Goal: Transaction & Acquisition: Purchase product/service

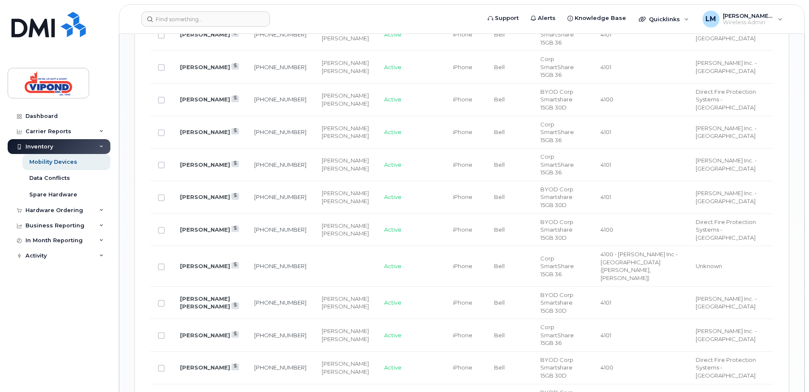
scroll to position [934, 0]
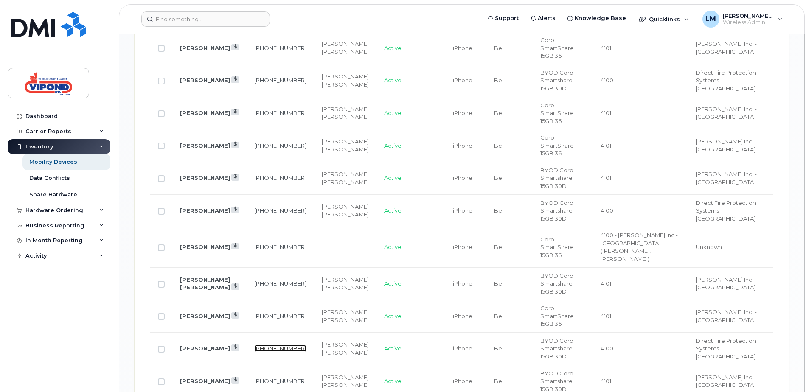
click at [260, 345] on link "519-521-0035" at bounding box center [280, 348] width 52 height 7
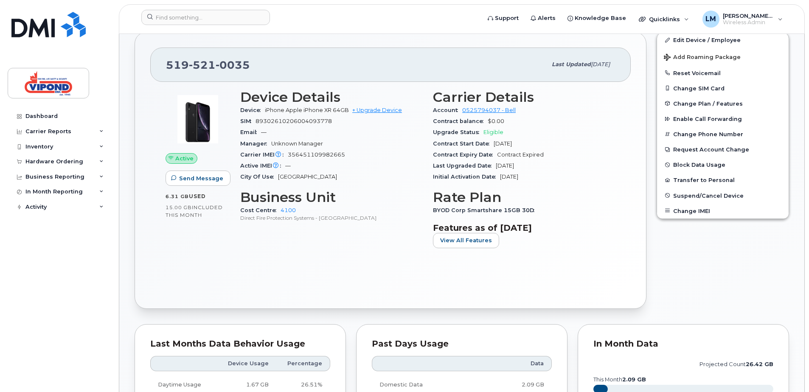
scroll to position [42, 0]
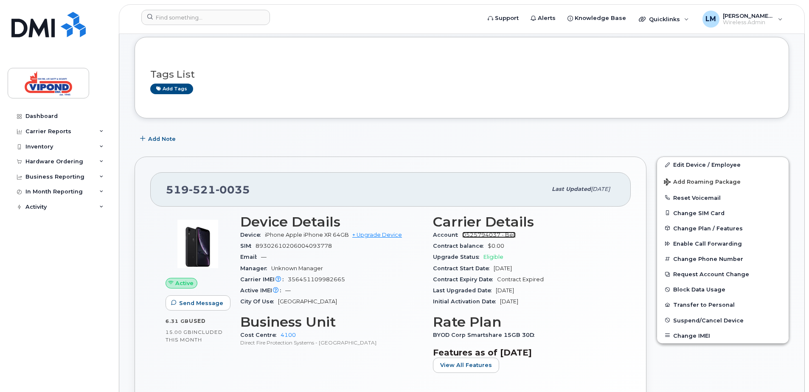
click at [483, 234] on link "0525794037 - Bell" at bounding box center [488, 235] width 53 height 6
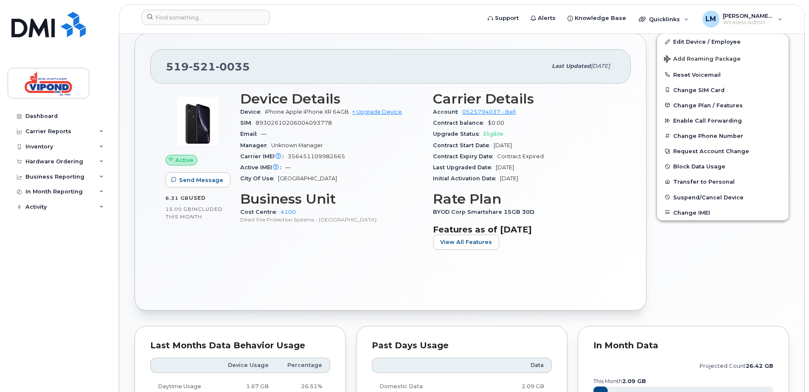
scroll to position [170, 0]
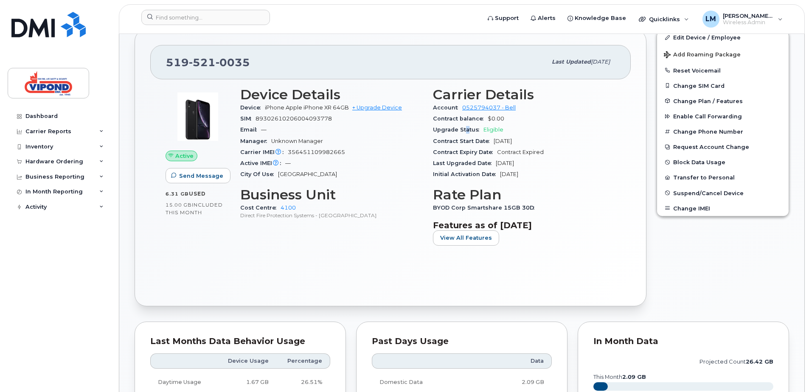
drag, startPoint x: 464, startPoint y: 132, endPoint x: 473, endPoint y: 129, distance: 8.6
click at [470, 130] on span "Upgrade Status" at bounding box center [458, 130] width 51 height 6
drag, startPoint x: 473, startPoint y: 129, endPoint x: 492, endPoint y: 128, distance: 19.1
click at [492, 128] on span "Eligible" at bounding box center [494, 130] width 20 height 6
click at [491, 129] on span "Eligible" at bounding box center [494, 130] width 20 height 6
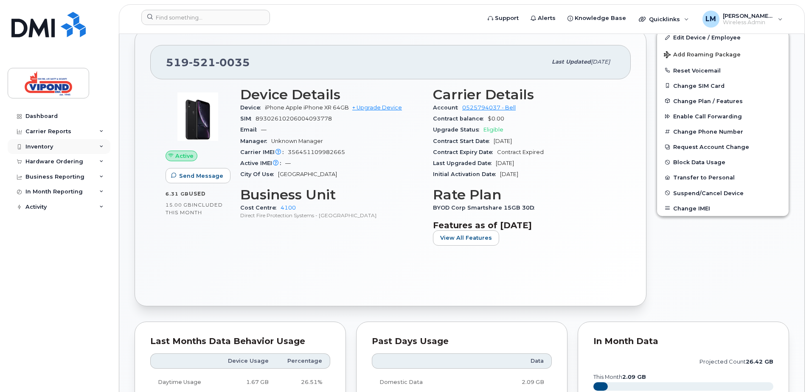
click at [47, 146] on div "Inventory" at bounding box center [39, 147] width 28 height 7
click at [49, 146] on div "Inventory" at bounding box center [39, 147] width 28 height 7
click at [53, 160] on div "Hardware Ordering" at bounding box center [54, 161] width 58 height 7
click at [69, 161] on div "Hardware Ordering" at bounding box center [54, 161] width 58 height 7
click at [70, 160] on div "Hardware Ordering" at bounding box center [54, 161] width 58 height 7
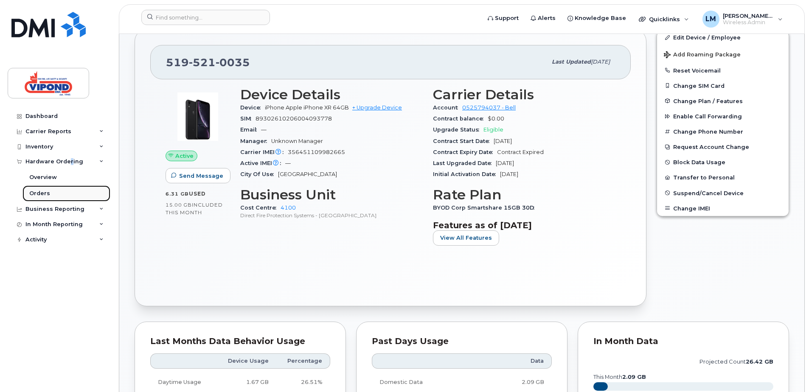
drag, startPoint x: 70, startPoint y: 160, endPoint x: 49, endPoint y: 197, distance: 42.6
click at [49, 197] on link "Orders" at bounding box center [67, 194] width 88 height 16
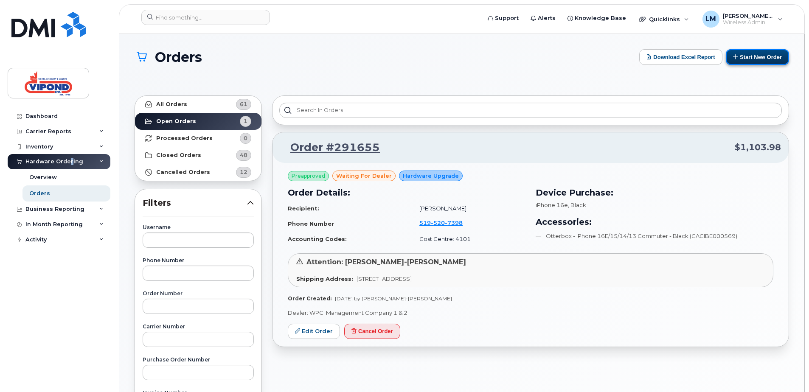
click at [752, 53] on button "Start New Order" at bounding box center [757, 57] width 63 height 16
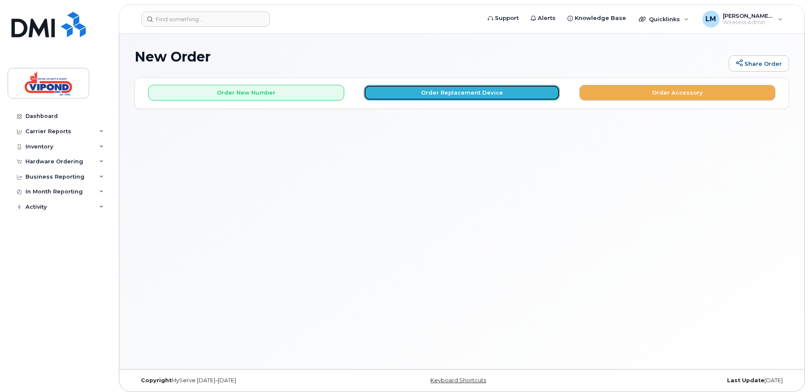
click at [456, 94] on button "Order Replacement Device" at bounding box center [462, 93] width 196 height 16
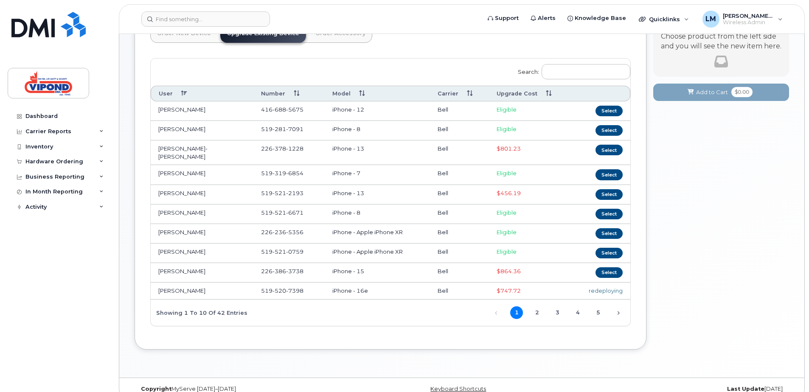
scroll to position [77, 0]
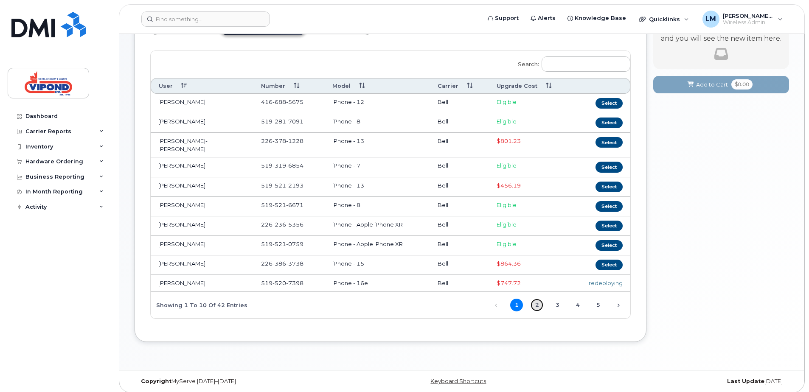
click at [537, 300] on link "2" at bounding box center [537, 305] width 13 height 13
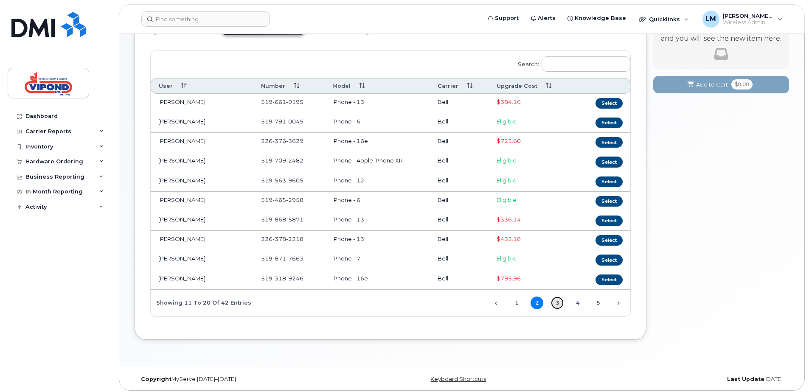
click at [554, 300] on link "3" at bounding box center [557, 303] width 13 height 13
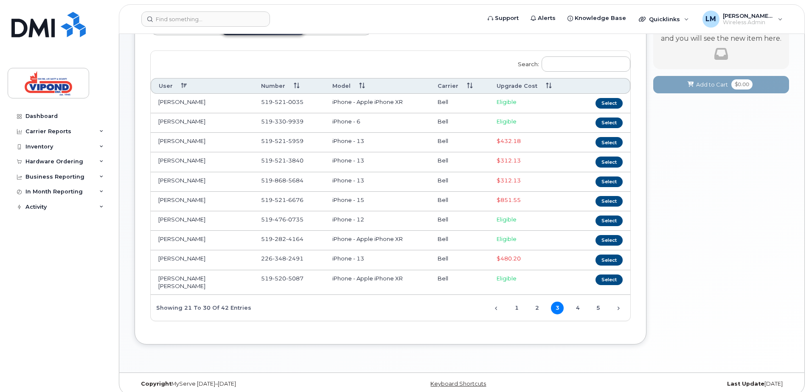
click at [508, 100] on span "Eligible" at bounding box center [507, 102] width 20 height 7
click at [608, 104] on button "Select" at bounding box center [609, 103] width 27 height 11
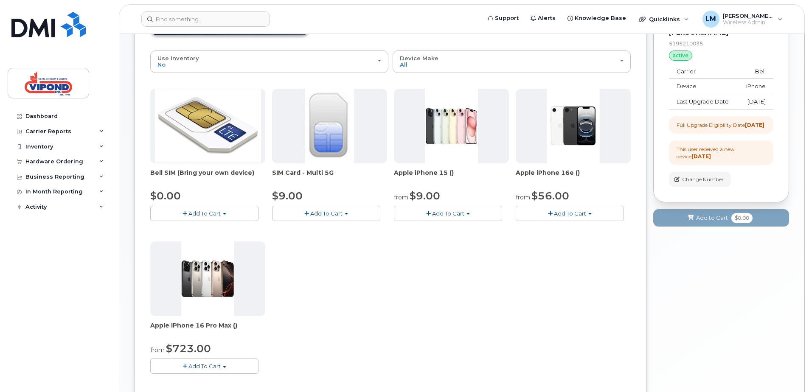
click at [446, 214] on span "Add To Cart" at bounding box center [448, 213] width 32 height 7
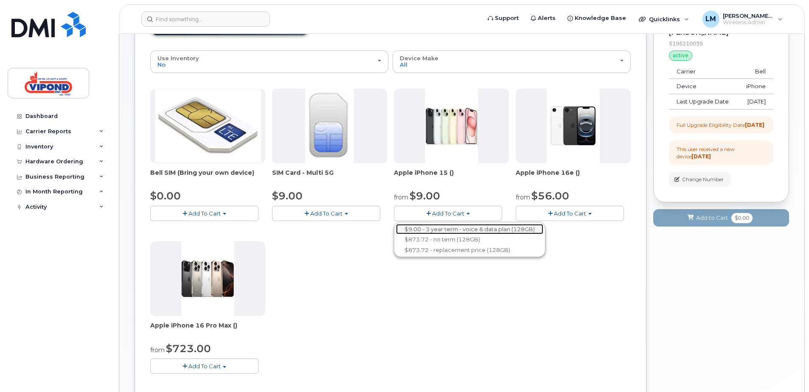
click at [493, 227] on link "$9.00 - 3 year term - voice & data plan (128GB)" at bounding box center [469, 229] width 147 height 11
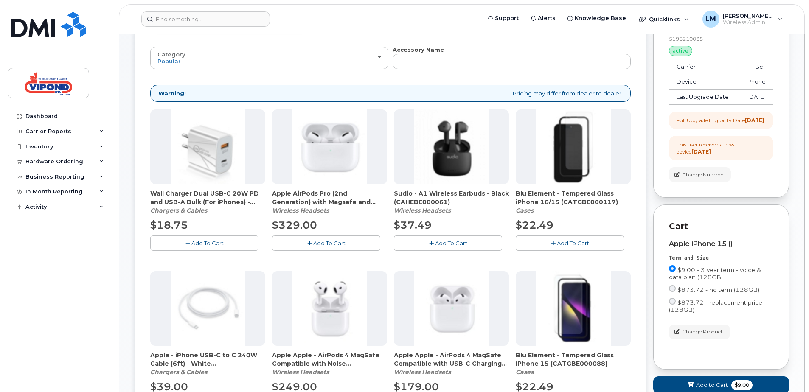
scroll to position [212, 0]
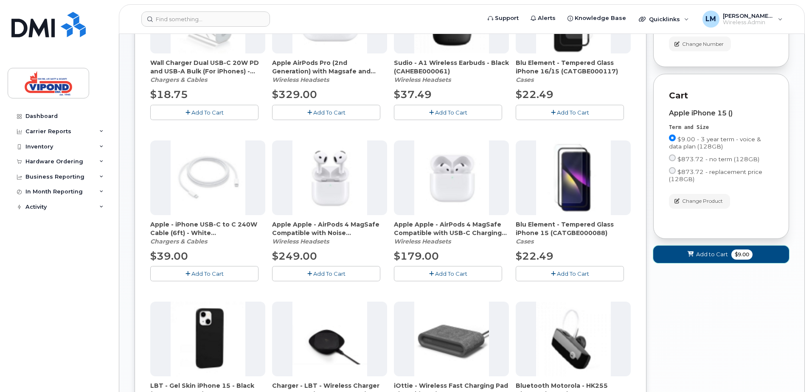
click at [704, 259] on span "Add to Cart" at bounding box center [712, 255] width 32 height 8
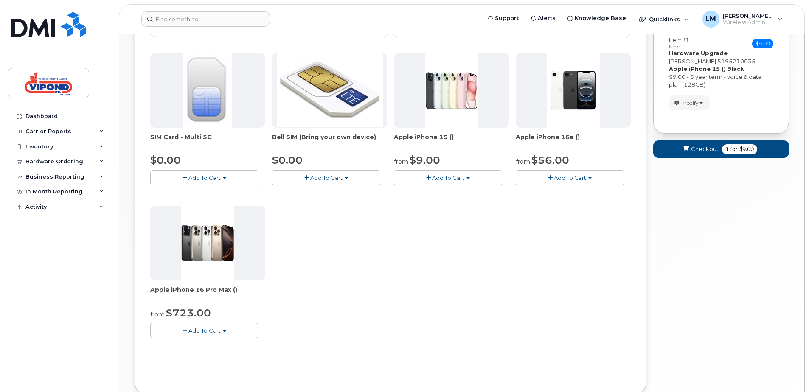
scroll to position [127, 0]
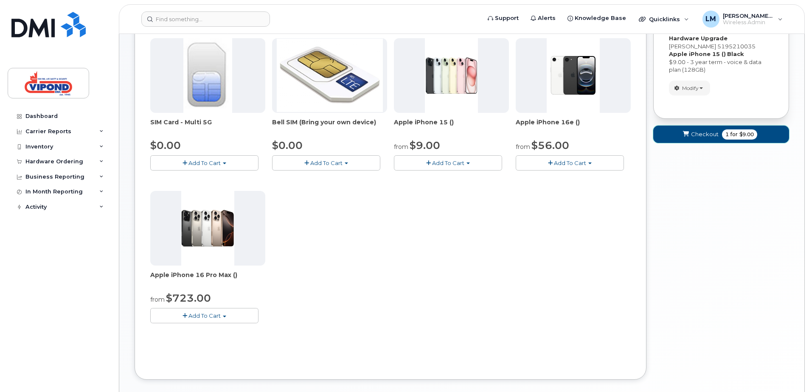
click at [709, 134] on span "Checkout" at bounding box center [705, 134] width 28 height 8
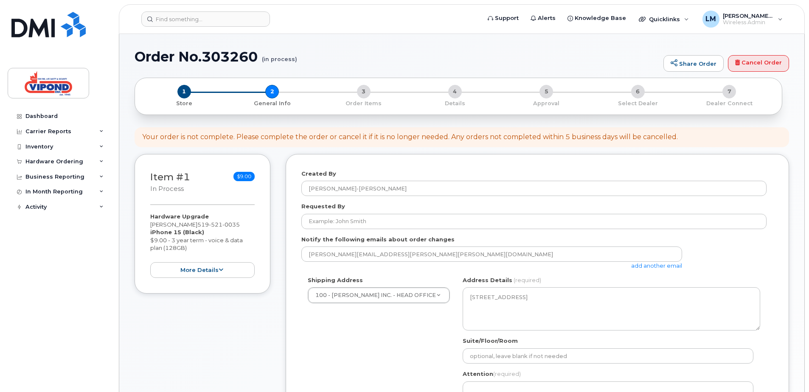
select select
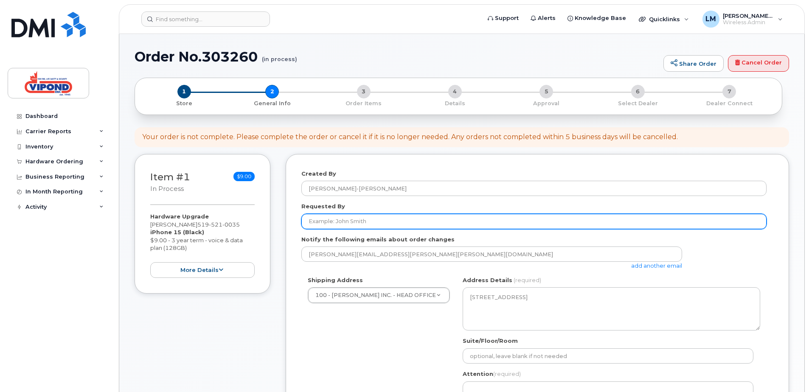
click at [359, 220] on input "Requested By" at bounding box center [533, 221] width 465 height 15
type input "[PERSON_NAME]"
type input "[PERSON_NAME]-[PERSON_NAME]"
type input "5196680903"
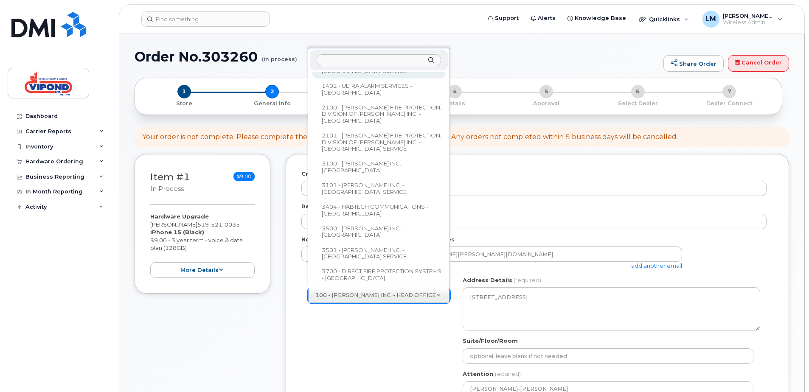
scroll to position [212, 0]
select select
type textarea "[STREET_ADDRESS]"
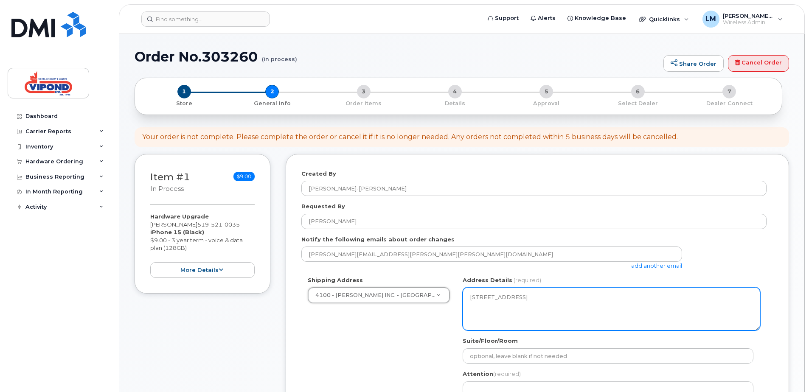
scroll to position [85, 0]
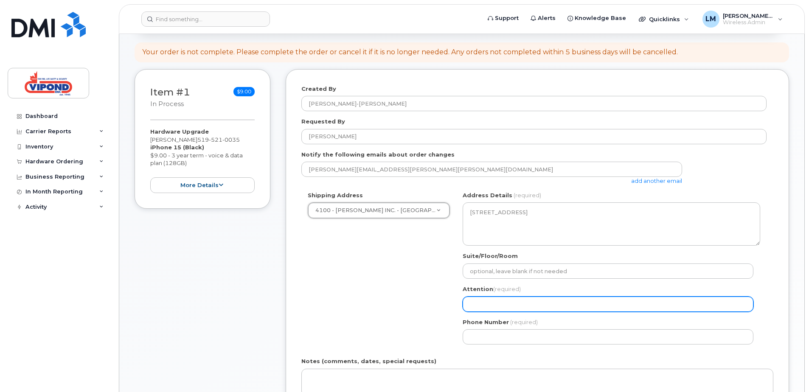
click at [535, 305] on input "Attention (required)" at bounding box center [608, 304] width 291 height 15
type input "[PERSON_NAME]-[PERSON_NAME]"
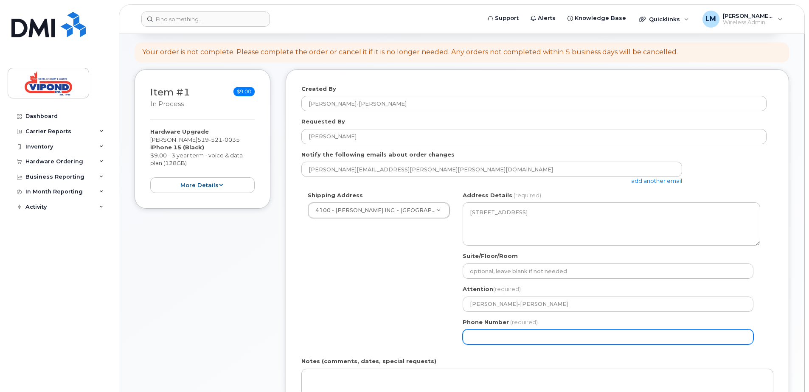
click at [524, 338] on input "Phone Number" at bounding box center [608, 336] width 291 height 15
select select
type input "519668090"
select select
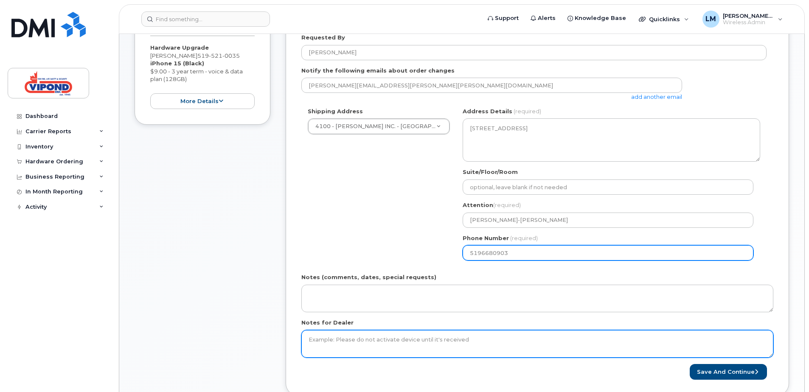
scroll to position [170, 0]
type input "5196680903"
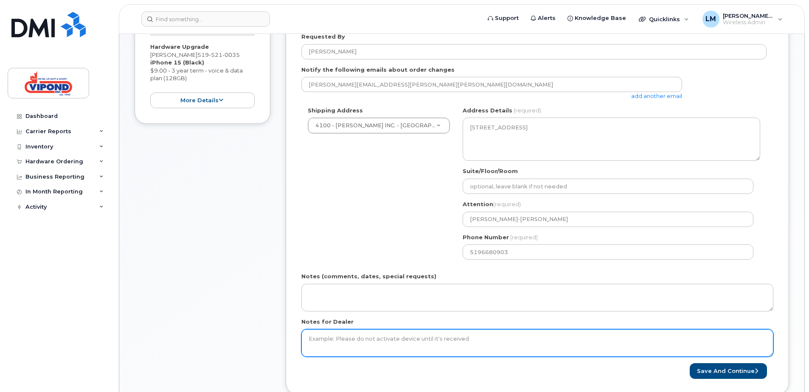
click at [483, 344] on textarea "Notes for Dealer" at bounding box center [537, 343] width 472 height 28
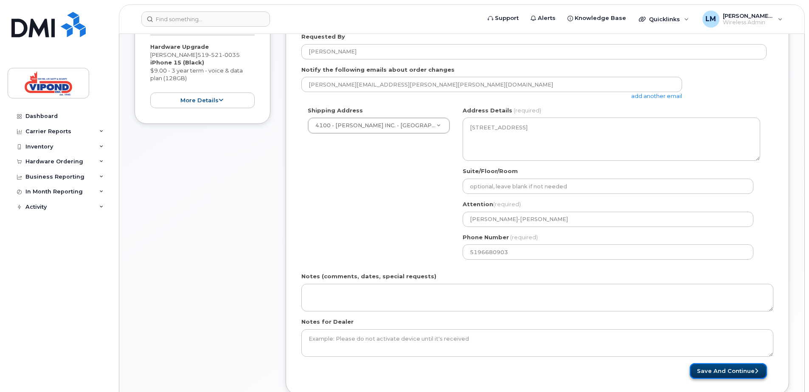
click at [729, 372] on button "Save and Continue" at bounding box center [728, 371] width 77 height 16
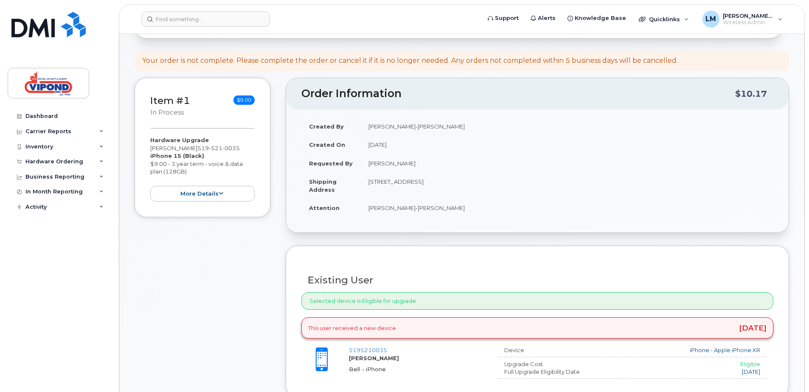
scroll to position [85, 0]
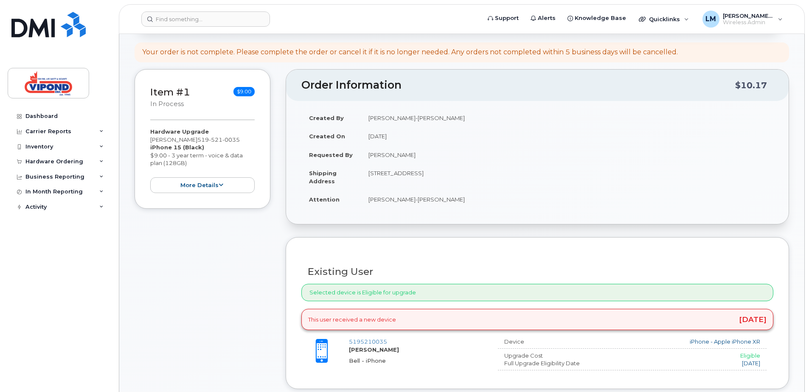
click at [387, 294] on div "Selected device is Eligible for upgrade" at bounding box center [537, 292] width 472 height 17
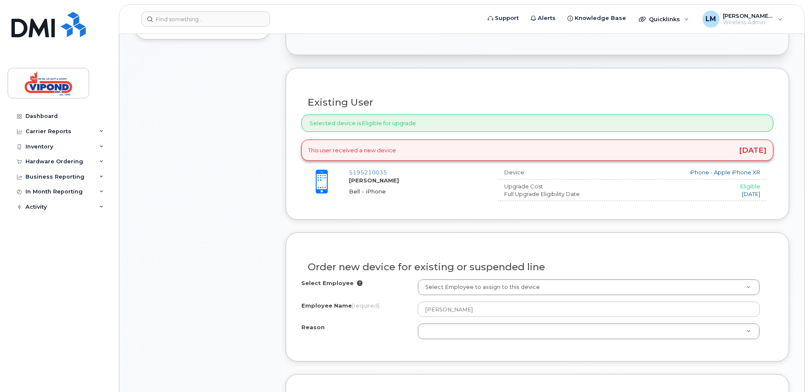
scroll to position [255, 0]
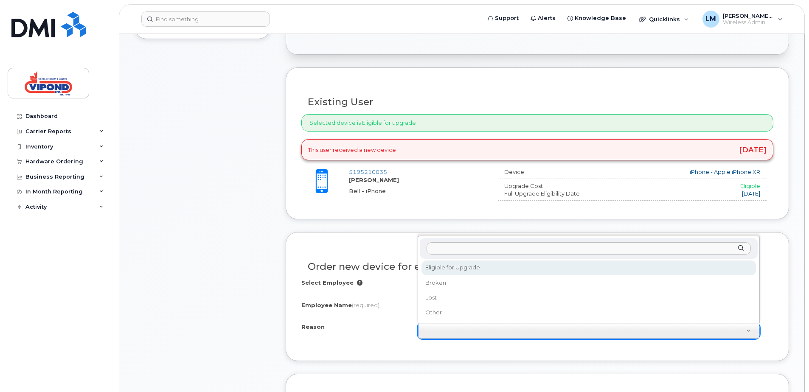
select select "eligible_for_upgrade"
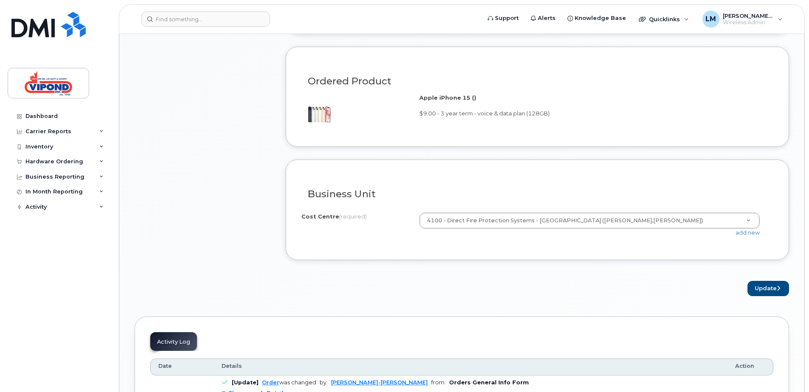
scroll to position [594, 0]
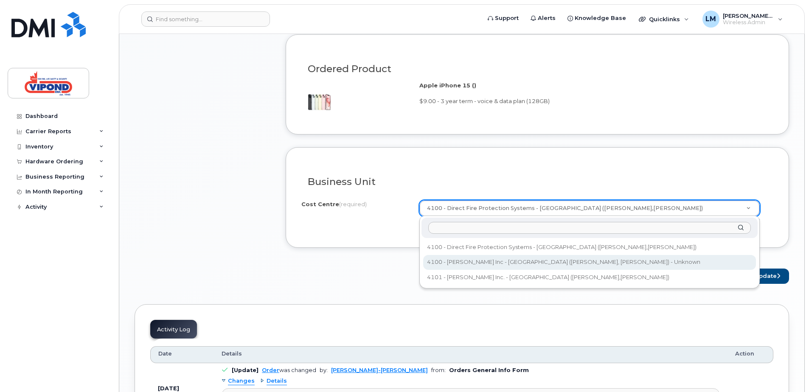
select select "4100 - Vipond Inc - London (Jason Lucas, Roger Collins)"
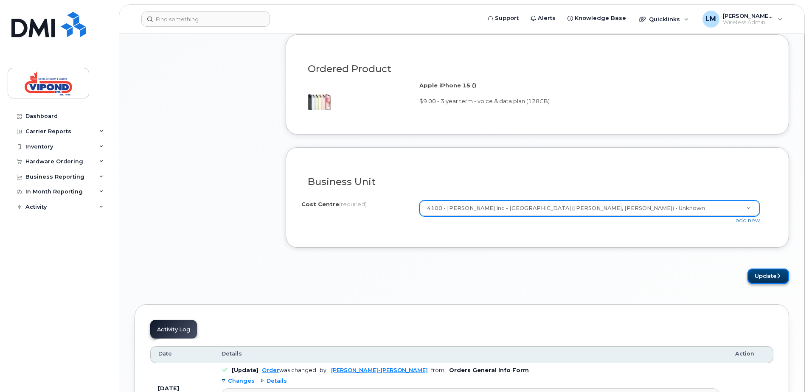
click at [763, 275] on button "Update" at bounding box center [769, 277] width 42 height 16
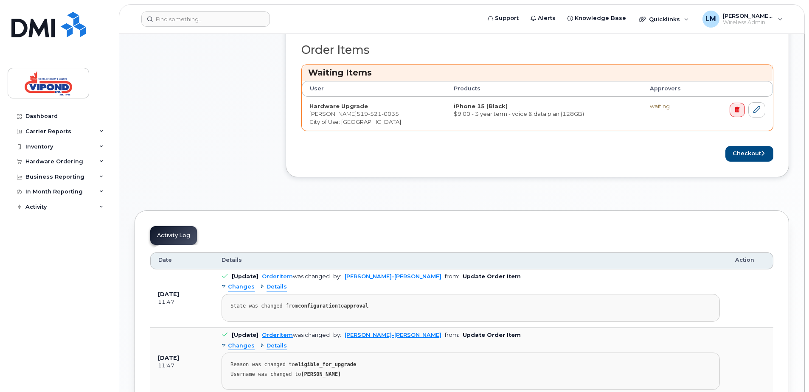
scroll to position [340, 0]
click at [751, 152] on button "Checkout" at bounding box center [750, 153] width 48 height 16
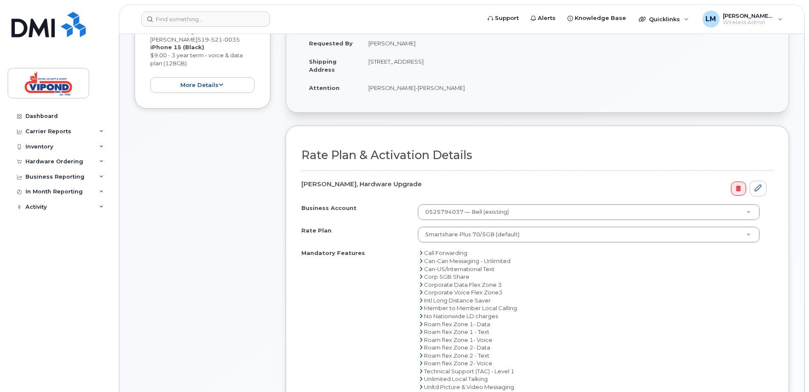
scroll to position [382, 0]
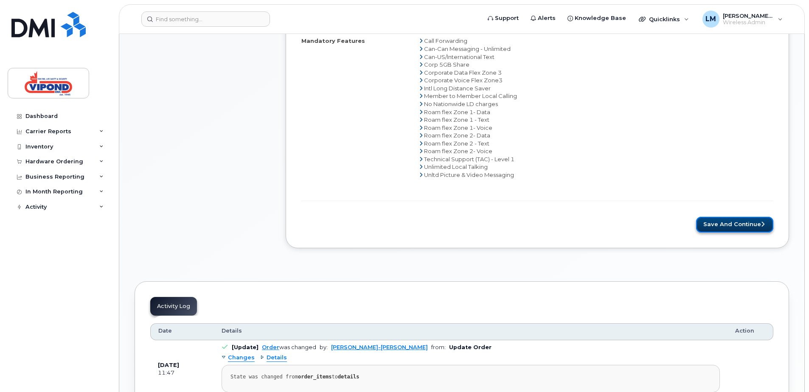
click at [725, 224] on button "Save and Continue" at bounding box center [734, 225] width 77 height 16
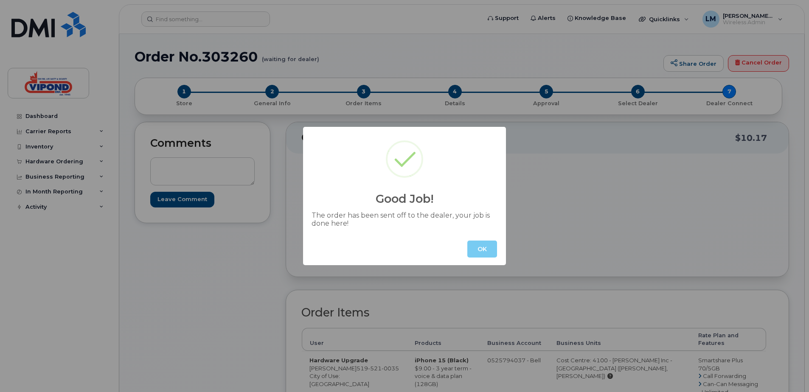
click at [486, 248] on button "OK" at bounding box center [482, 249] width 30 height 17
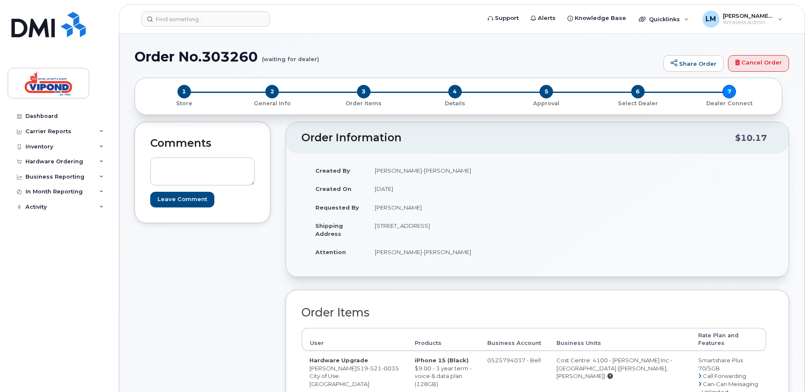
drag, startPoint x: 447, startPoint y: 352, endPoint x: 387, endPoint y: 353, distance: 59.4
drag, startPoint x: 387, startPoint y: 353, endPoint x: 402, endPoint y: 351, distance: 15.0
copy strong "iPhone 15 (Black)"
